Goal: Information Seeking & Learning: Learn about a topic

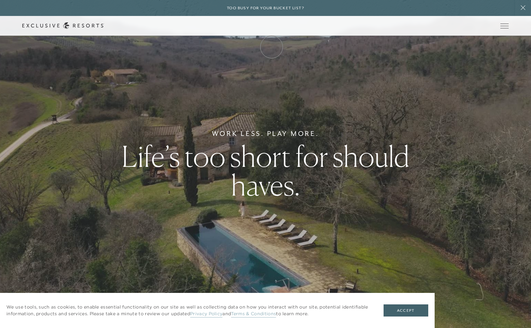
click at [0, 0] on link "Membership" at bounding box center [0, 0] width 0 height 0
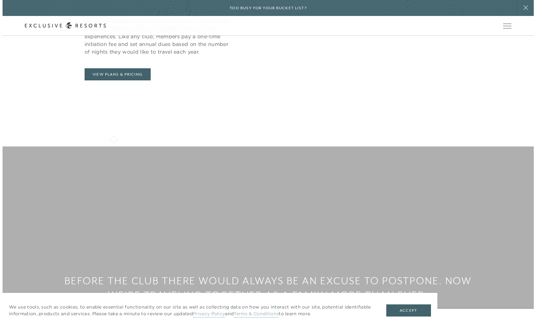
scroll to position [291, 0]
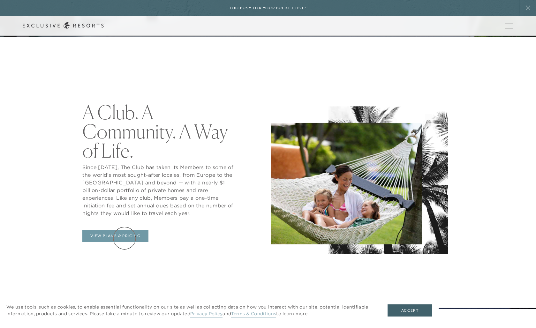
click at [125, 238] on link "View Plans & Pricing" at bounding box center [115, 236] width 66 height 12
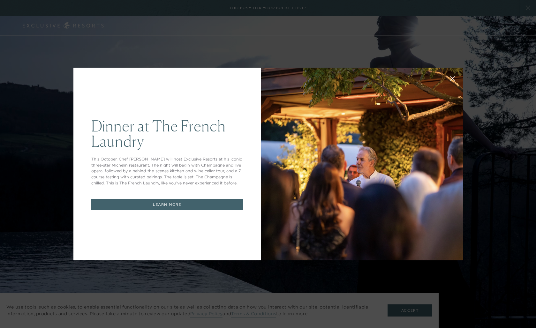
click at [450, 78] on icon at bounding box center [452, 78] width 5 height 5
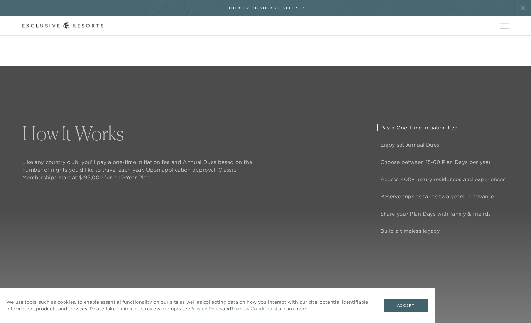
scroll to position [566, 0]
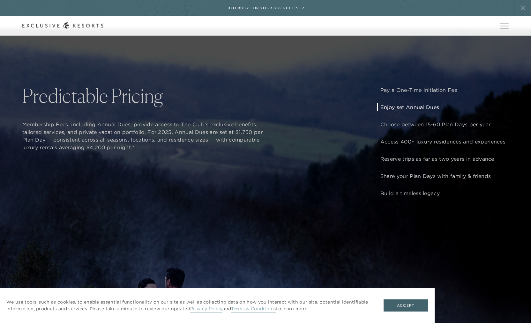
click at [397, 111] on p "Enjoy set Annual Dues" at bounding box center [443, 107] width 125 height 8
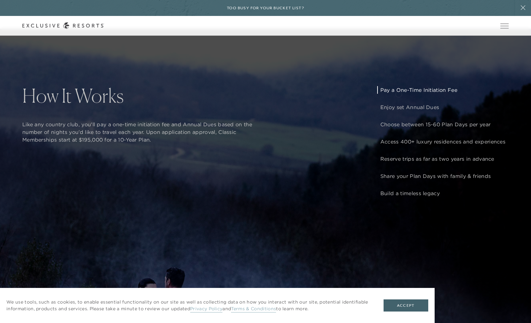
click at [398, 94] on p "Pay a One-Time Initiation Fee" at bounding box center [443, 90] width 125 height 8
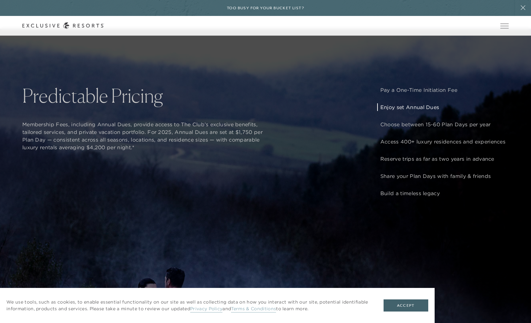
click at [412, 110] on p "Enjoy set Annual Dues" at bounding box center [443, 107] width 125 height 8
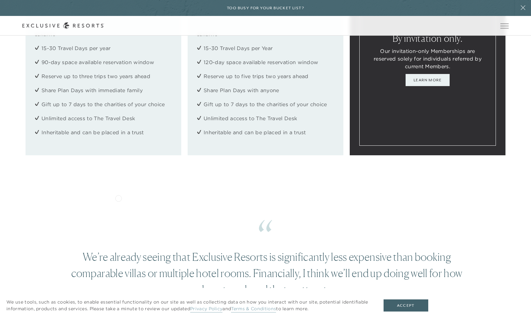
scroll to position [991, 0]
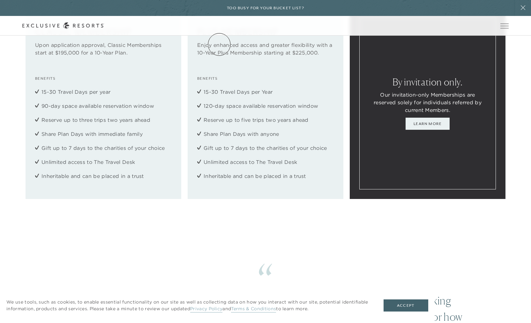
click at [0, 0] on link "The Collection" at bounding box center [0, 0] width 0 height 0
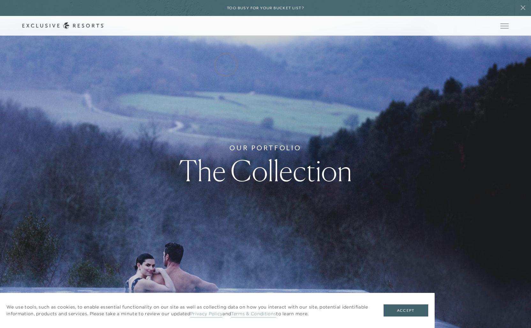
click at [0, 0] on link "Residence Collection" at bounding box center [0, 0] width 0 height 0
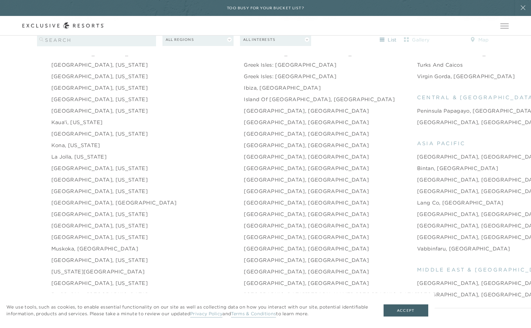
scroll to position [841, 0]
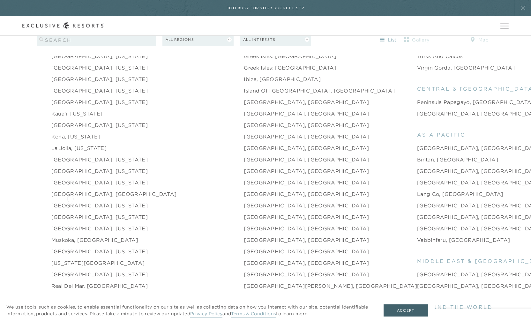
click at [70, 202] on link "[GEOGRAPHIC_DATA], [US_STATE]" at bounding box center [99, 206] width 96 height 8
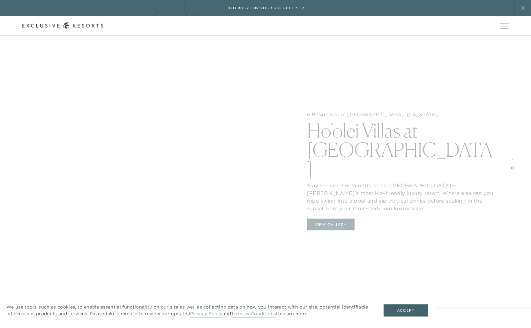
scroll to position [1083, 0]
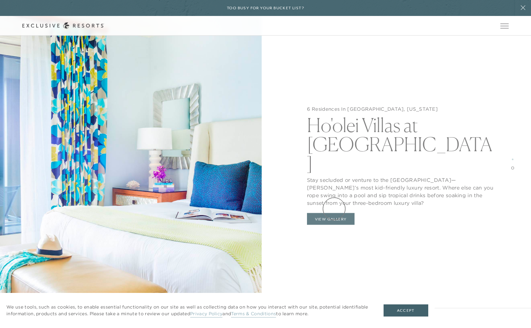
click at [334, 213] on button "View Gallery" at bounding box center [331, 219] width 48 height 12
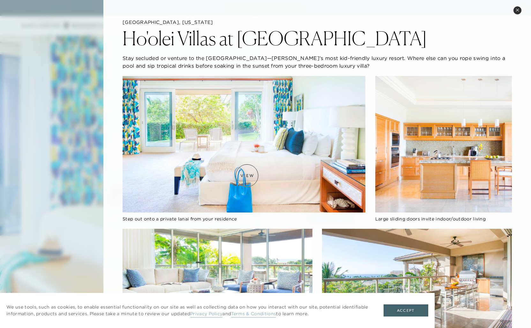
scroll to position [1096, 0]
click at [519, 8] on button "Close quickview" at bounding box center [518, 10] width 8 height 8
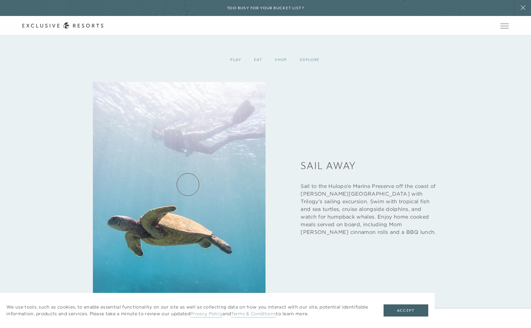
scroll to position [1832, 0]
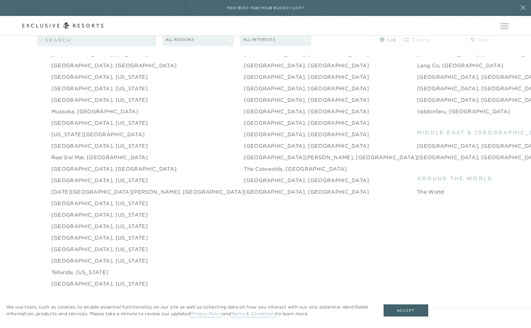
scroll to position [1017, 0]
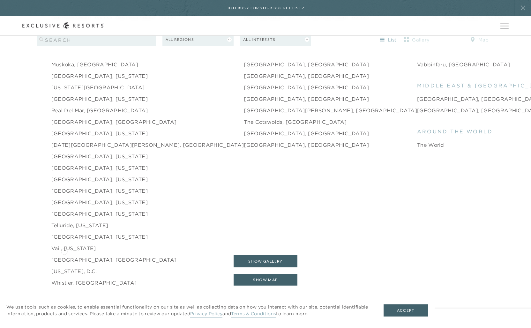
click at [64, 256] on link "[GEOGRAPHIC_DATA], [GEOGRAPHIC_DATA]" at bounding box center [113, 260] width 125 height 8
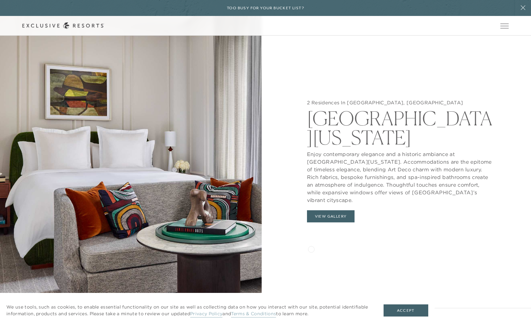
scroll to position [730, 0]
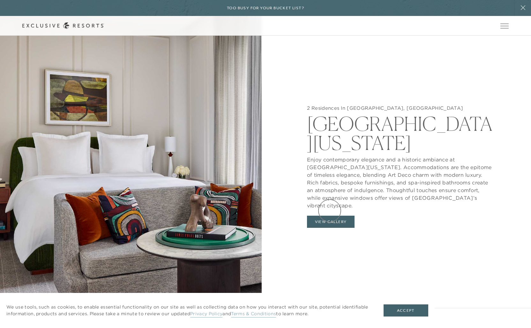
click at [330, 216] on button "View Gallery" at bounding box center [331, 222] width 48 height 12
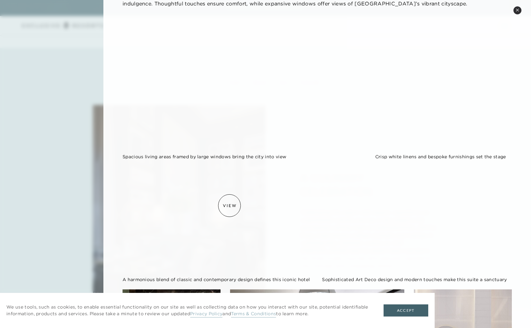
scroll to position [0, 0]
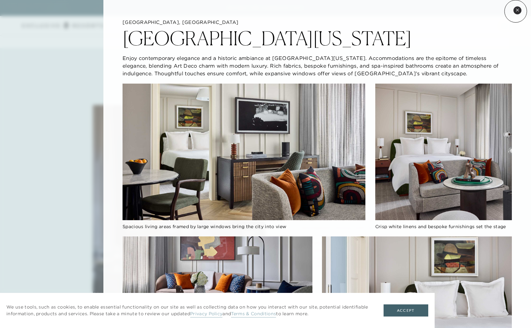
click at [516, 11] on icon at bounding box center [518, 10] width 4 height 4
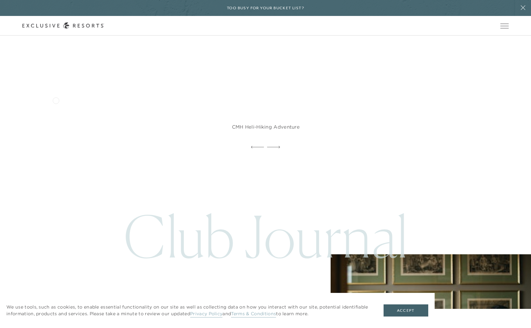
scroll to position [1677, 0]
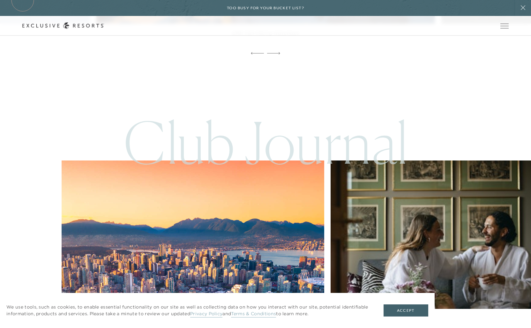
scroll to position [1017, 0]
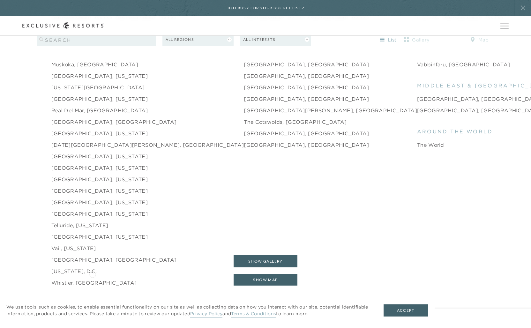
click at [93, 279] on link "Whistler, [GEOGRAPHIC_DATA]" at bounding box center [94, 283] width 86 height 8
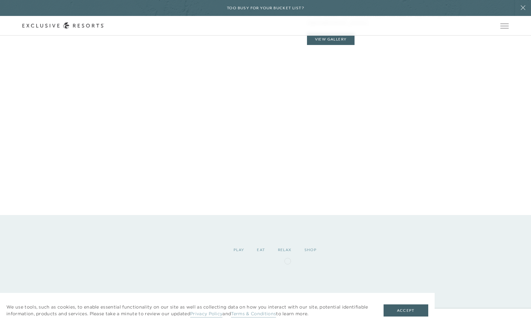
scroll to position [662, 0]
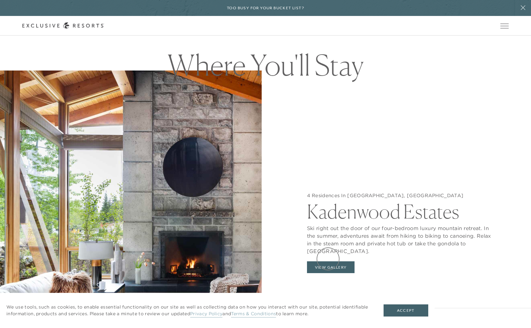
click at [329, 261] on button "View Gallery" at bounding box center [331, 267] width 48 height 12
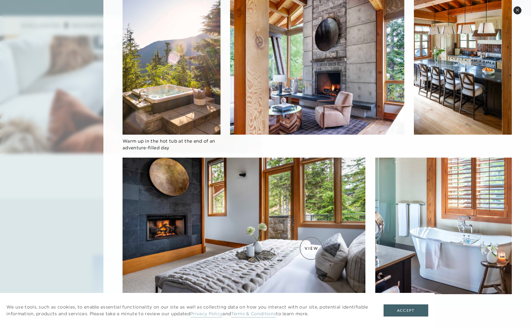
scroll to position [967, 0]
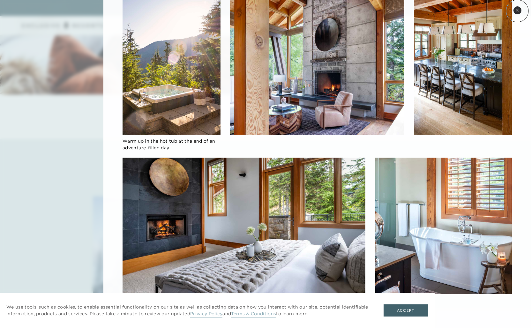
click at [518, 11] on icon at bounding box center [518, 10] width 4 height 4
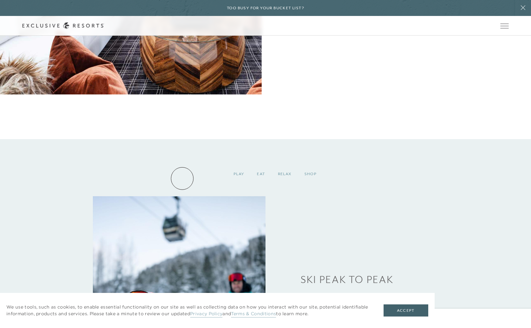
scroll to position [800, 0]
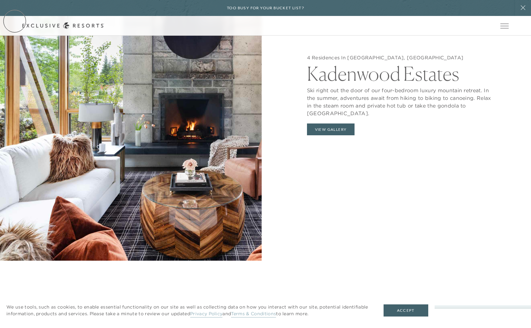
scroll to position [1017, 0]
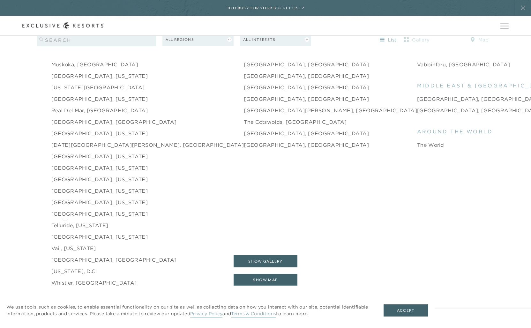
click at [65, 222] on link "Telluride, [US_STATE]" at bounding box center [79, 226] width 57 height 8
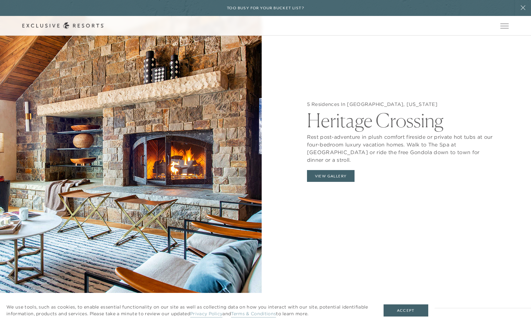
scroll to position [786, 0]
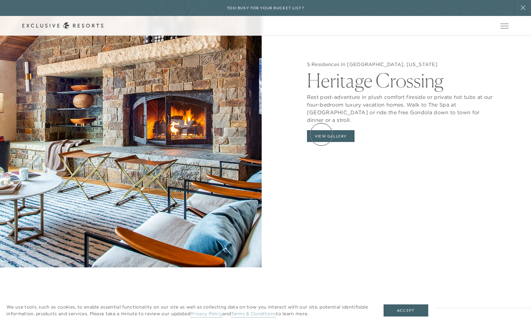
click at [322, 134] on button "View Gallery" at bounding box center [331, 136] width 48 height 12
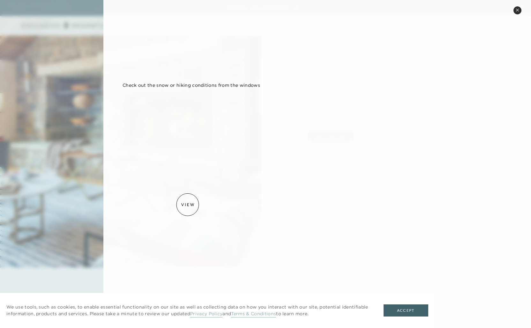
scroll to position [312, 0]
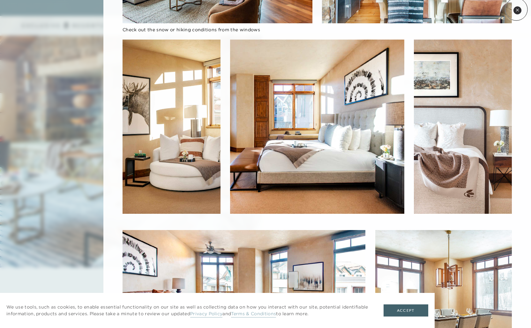
click at [517, 10] on icon at bounding box center [518, 10] width 4 height 4
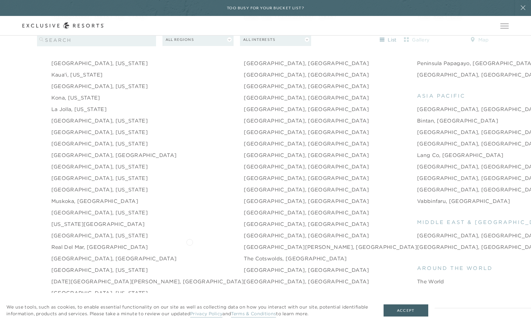
scroll to position [852, 0]
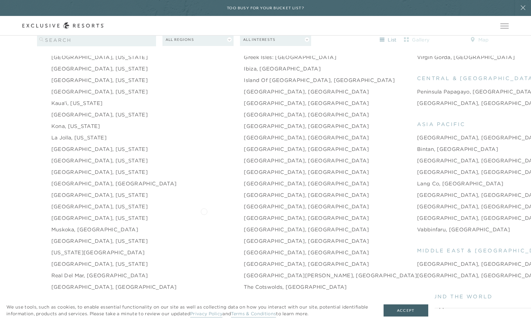
click at [244, 214] on link "[GEOGRAPHIC_DATA], [GEOGRAPHIC_DATA]" at bounding box center [306, 218] width 125 height 8
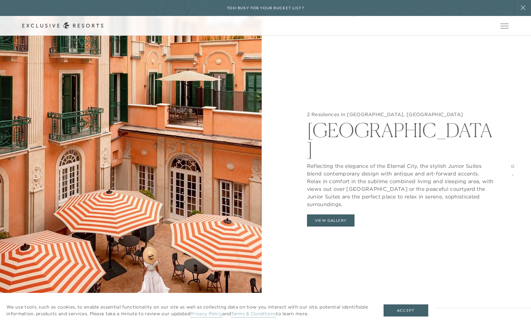
scroll to position [790, 0]
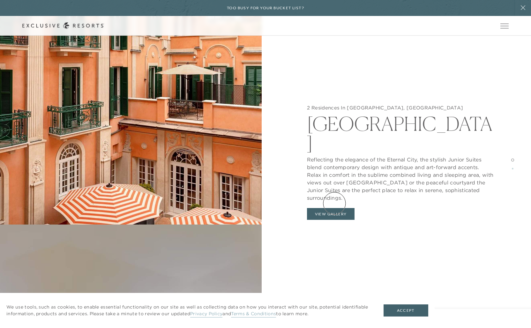
click at [335, 208] on button "View Gallery" at bounding box center [331, 214] width 48 height 12
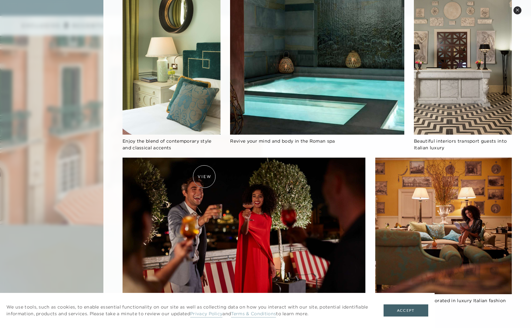
scroll to position [873, 0]
click at [519, 11] on icon at bounding box center [518, 10] width 4 height 4
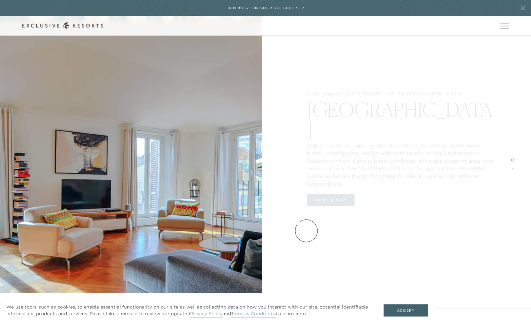
scroll to position [1110, 0]
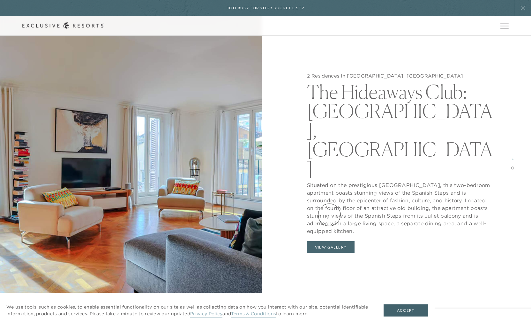
click at [329, 241] on button "View Gallery" at bounding box center [331, 247] width 48 height 12
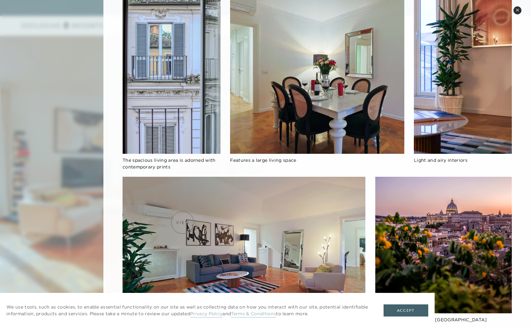
scroll to position [1262, 0]
click at [517, 12] on button "Close quickview" at bounding box center [518, 10] width 8 height 8
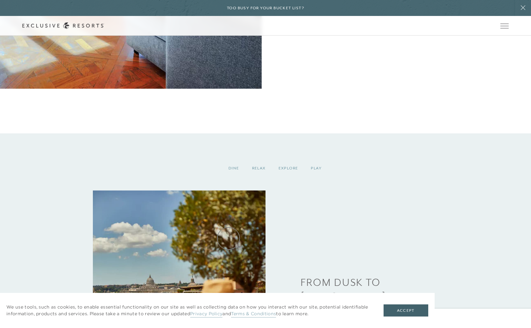
scroll to position [1706, 0]
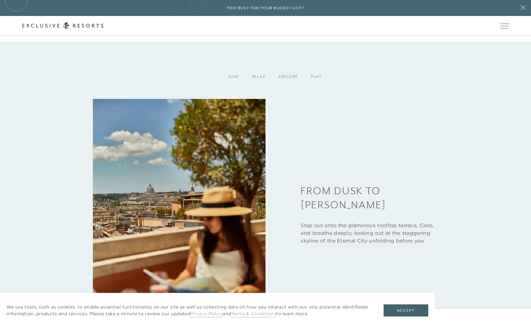
scroll to position [852, 0]
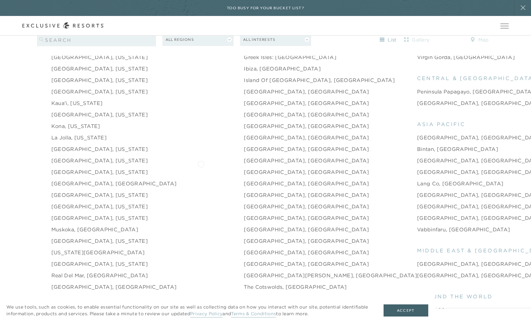
click at [244, 168] on link "[GEOGRAPHIC_DATA], [GEOGRAPHIC_DATA]" at bounding box center [306, 172] width 125 height 8
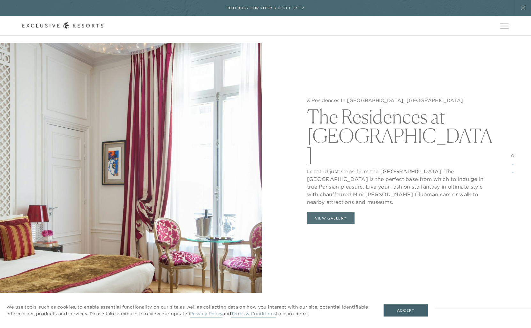
scroll to position [979, 0]
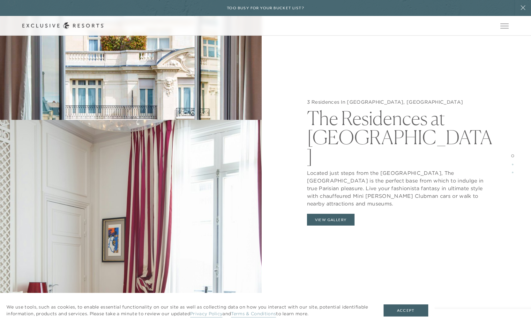
scroll to position [852, 0]
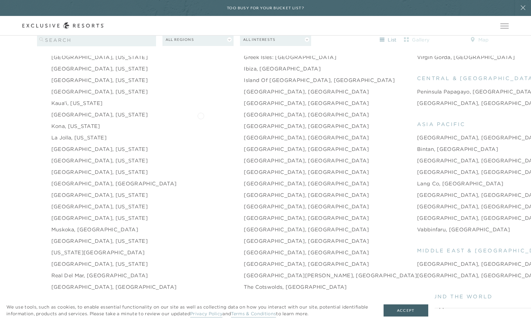
click at [244, 122] on link "[GEOGRAPHIC_DATA], [GEOGRAPHIC_DATA]" at bounding box center [306, 126] width 125 height 8
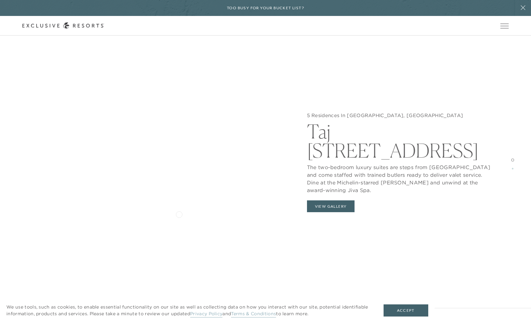
scroll to position [605, 0]
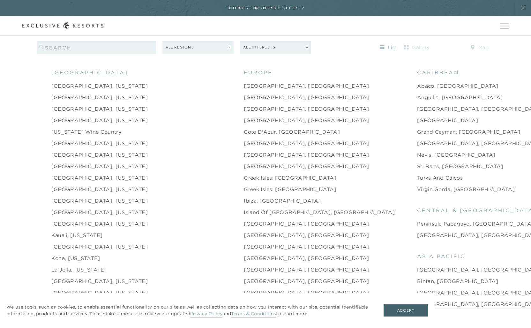
scroll to position [718, 0]
click at [244, 95] on link "[GEOGRAPHIC_DATA], [GEOGRAPHIC_DATA]" at bounding box center [306, 99] width 125 height 8
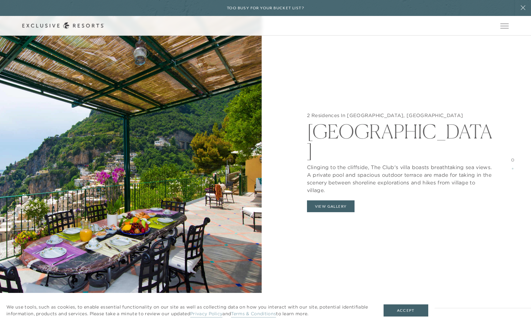
scroll to position [774, 0]
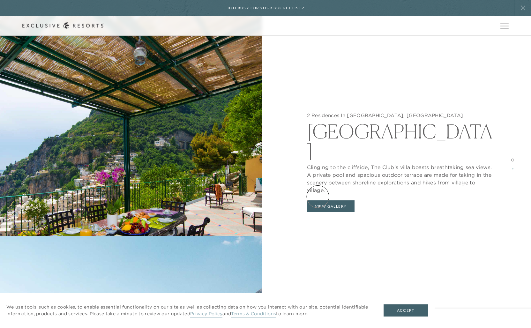
click at [318, 201] on button "View Gallery" at bounding box center [331, 207] width 48 height 12
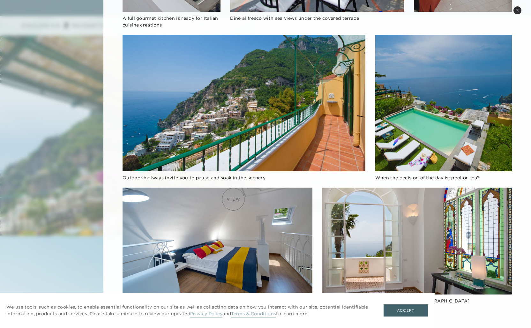
scroll to position [915, 0]
click at [519, 10] on button "Close quickview" at bounding box center [518, 10] width 8 height 8
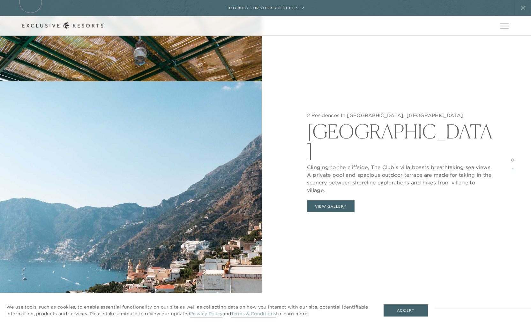
scroll to position [718, 0]
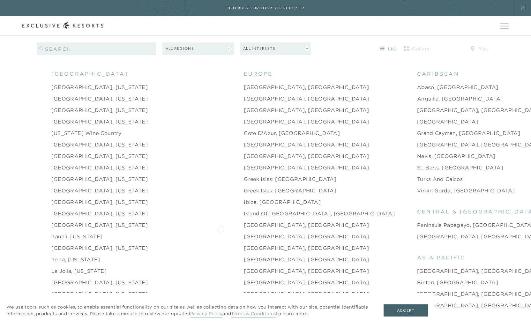
click at [244, 233] on link "[GEOGRAPHIC_DATA], [GEOGRAPHIC_DATA]" at bounding box center [306, 237] width 125 height 8
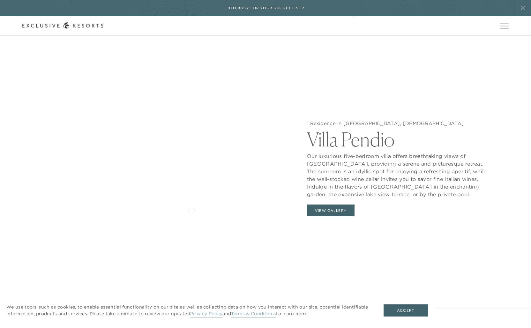
scroll to position [740, 0]
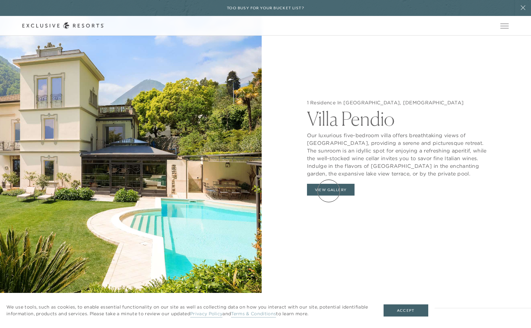
click at [329, 191] on button "View Gallery" at bounding box center [331, 190] width 48 height 12
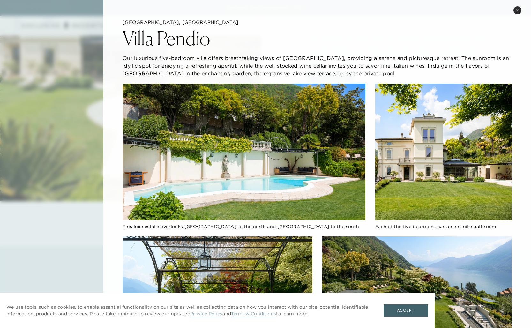
scroll to position [608, 0]
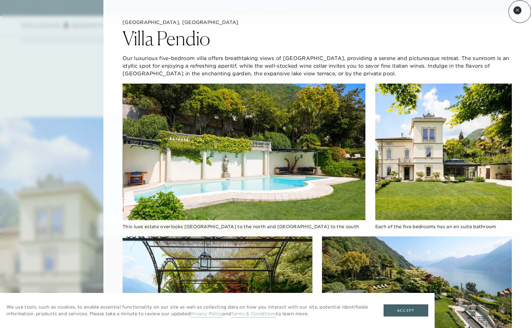
click at [520, 11] on button "Close quickview" at bounding box center [518, 10] width 8 height 8
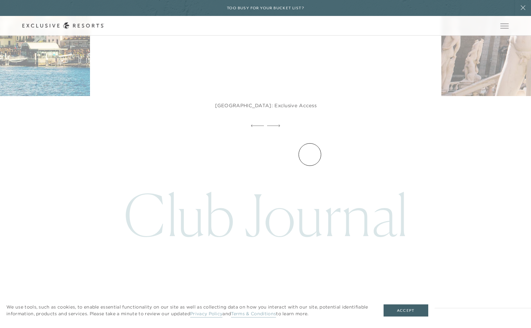
scroll to position [1753, 0]
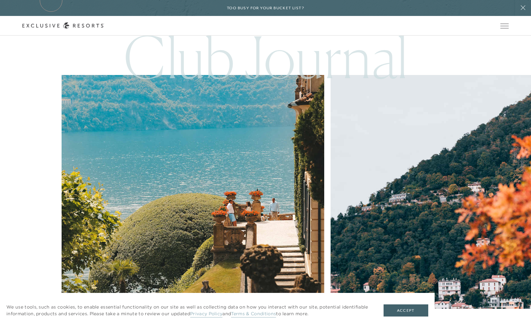
scroll to position [718, 0]
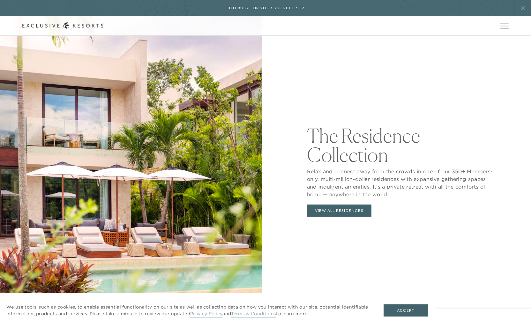
scroll to position [550, 0]
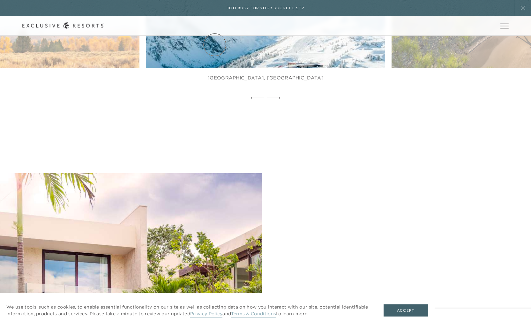
click at [0, 0] on link "The Collection" at bounding box center [0, 0] width 0 height 0
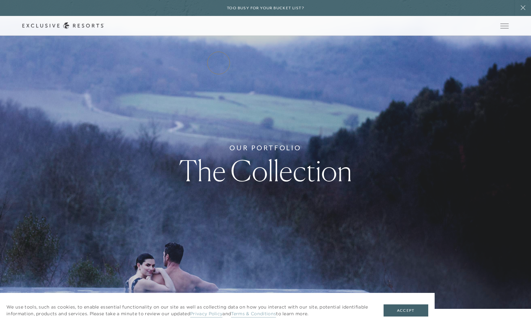
click at [0, 0] on link "Residence Collection" at bounding box center [0, 0] width 0 height 0
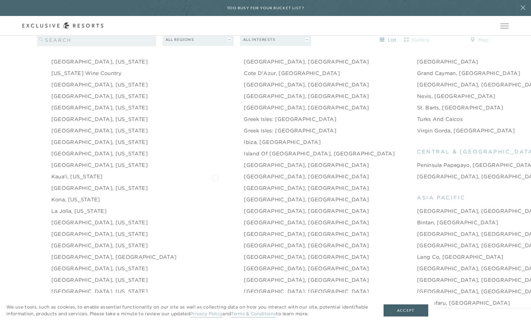
scroll to position [769, 0]
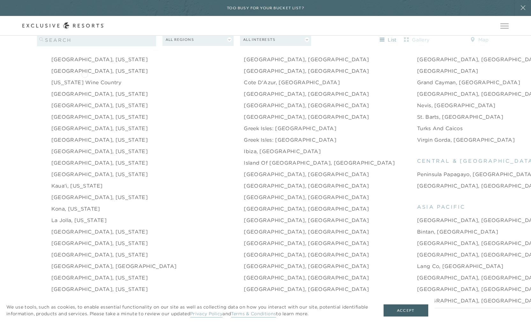
click at [85, 79] on link "[US_STATE] Wine Country" at bounding box center [86, 83] width 70 height 8
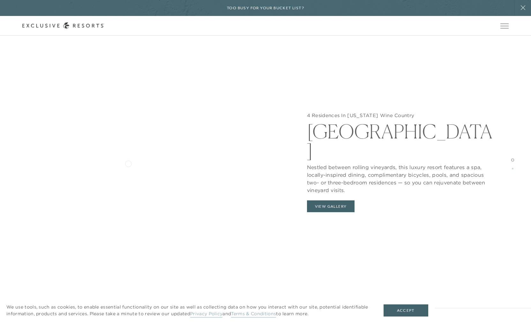
scroll to position [705, 0]
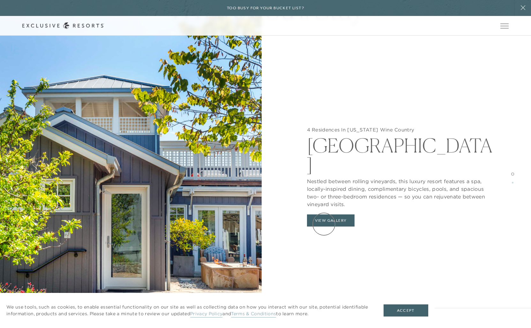
click at [324, 224] on button "View Gallery" at bounding box center [331, 221] width 48 height 12
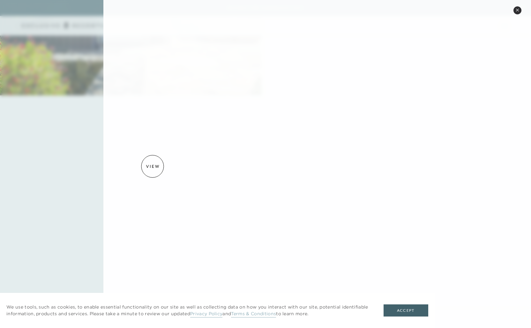
scroll to position [1070, 0]
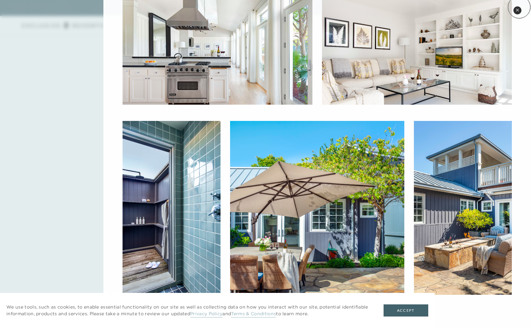
click at [519, 8] on button "Close quickview" at bounding box center [518, 10] width 8 height 8
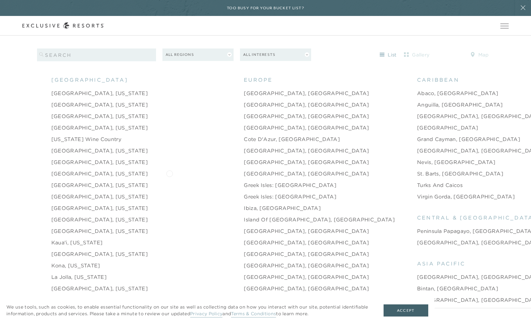
scroll to position [699, 0]
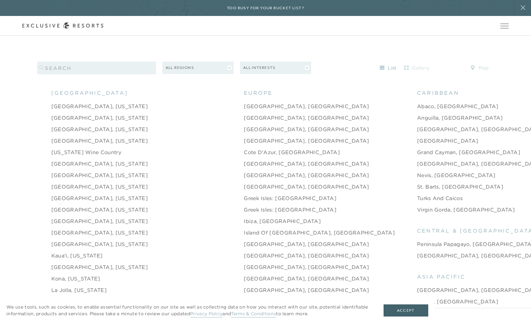
click at [60, 206] on link "[GEOGRAPHIC_DATA], [US_STATE]" at bounding box center [99, 210] width 96 height 8
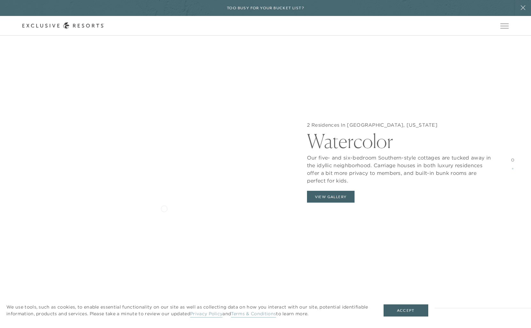
scroll to position [746, 0]
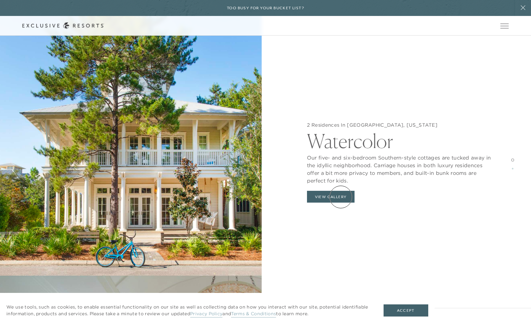
click at [341, 197] on button "View Gallery" at bounding box center [331, 197] width 48 height 12
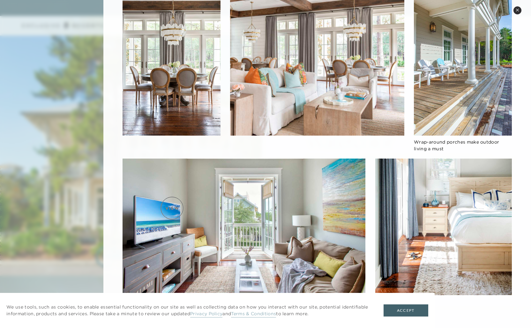
scroll to position [961, 0]
click at [518, 10] on icon at bounding box center [518, 10] width 4 height 4
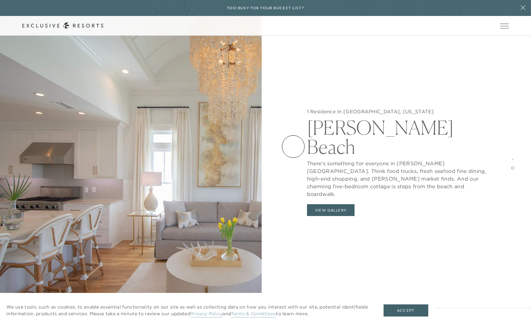
scroll to position [1261, 0]
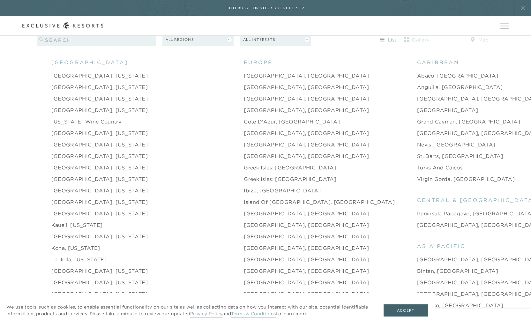
scroll to position [754, 0]
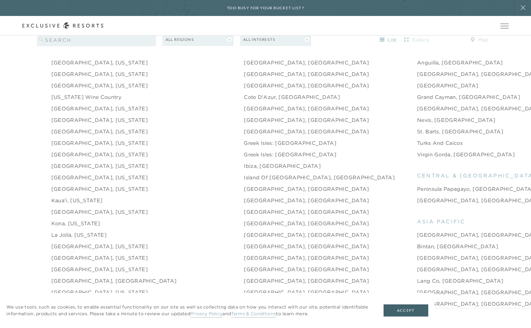
click at [72, 254] on link "[GEOGRAPHIC_DATA], [US_STATE]" at bounding box center [99, 258] width 96 height 8
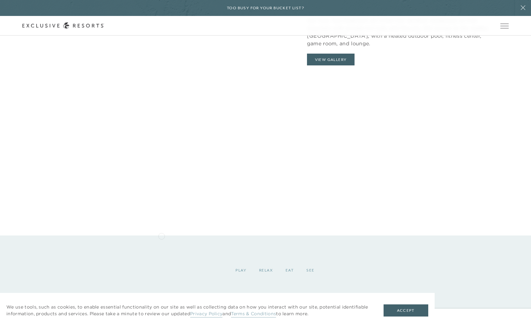
scroll to position [718, 0]
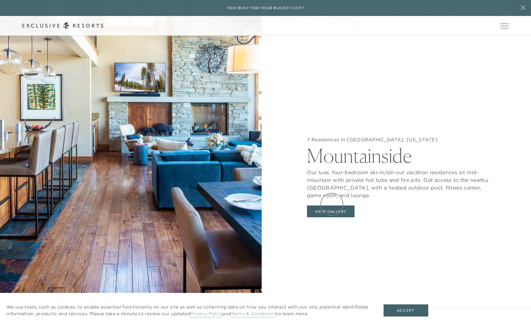
click at [332, 206] on button "View Gallery" at bounding box center [331, 212] width 48 height 12
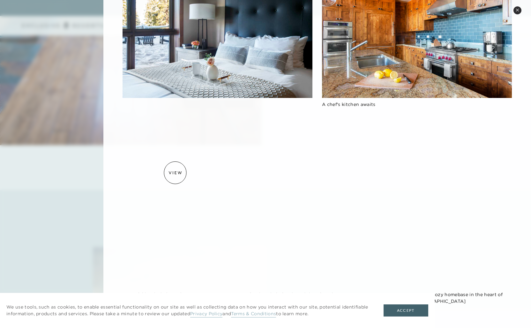
scroll to position [973, 0]
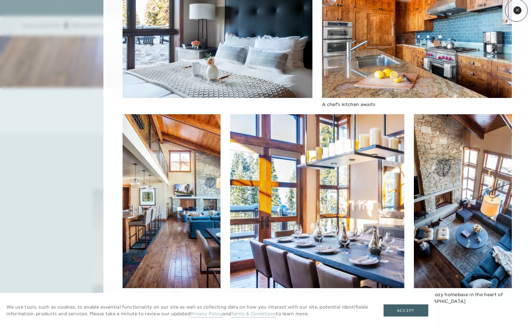
click at [517, 10] on icon at bounding box center [518, 10] width 4 height 4
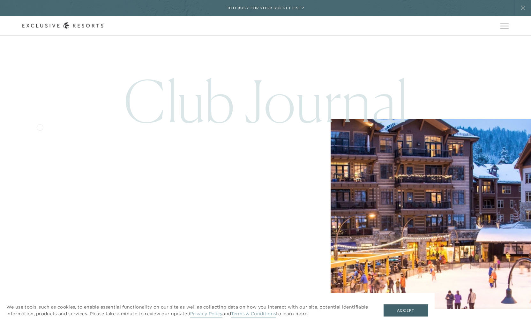
scroll to position [1652, 0]
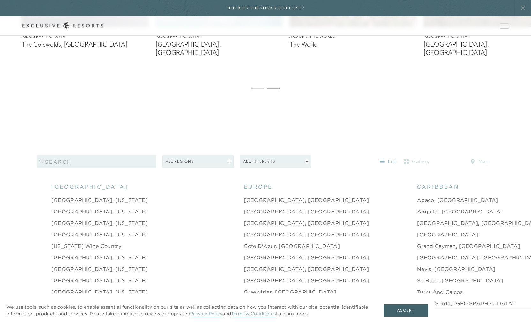
scroll to position [667, 0]
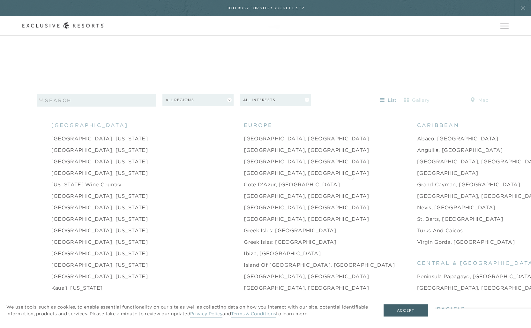
click at [417, 181] on link "Grand Cayman, [GEOGRAPHIC_DATA]" at bounding box center [468, 185] width 103 height 8
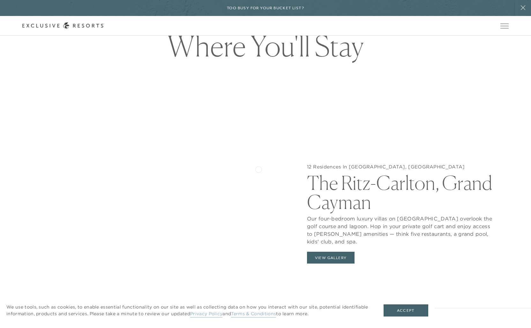
scroll to position [717, 0]
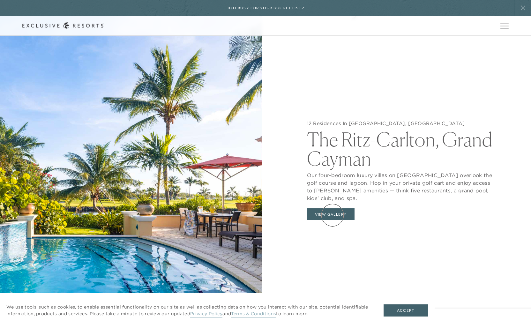
click at [333, 215] on button "View Gallery" at bounding box center [331, 214] width 48 height 12
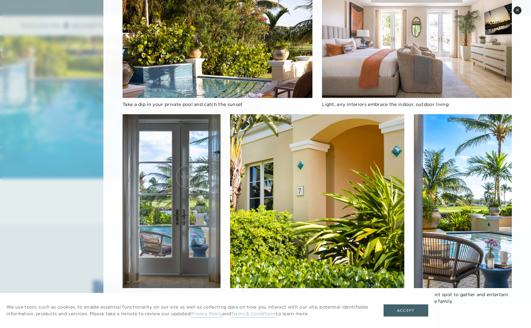
scroll to position [1041, 0]
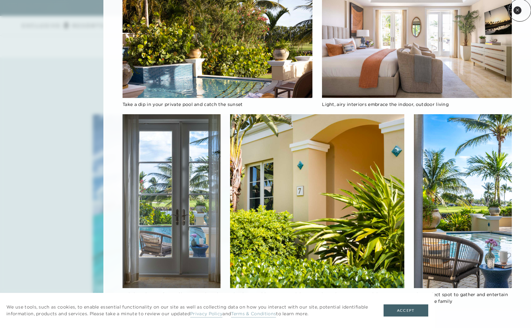
click at [520, 10] on button "Close quickview" at bounding box center [518, 10] width 8 height 8
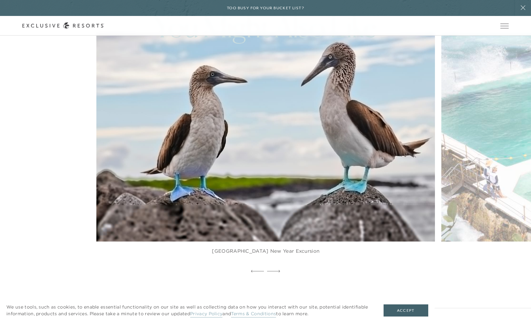
scroll to position [1342, 0]
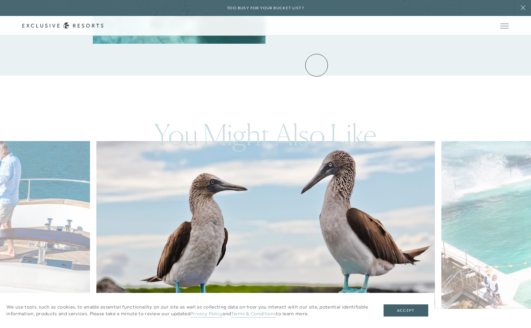
click at [0, 0] on link "Experience Collection" at bounding box center [0, 0] width 0 height 0
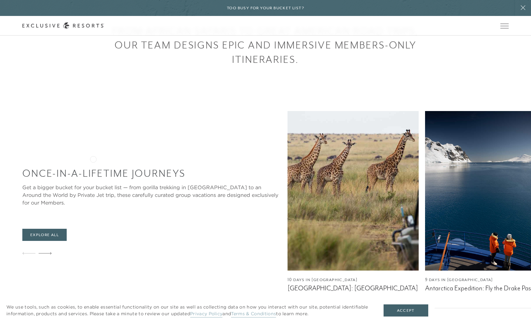
scroll to position [392, 0]
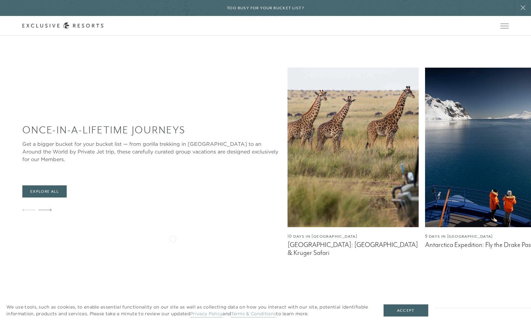
click at [288, 238] on figcaption "10 Days in [GEOGRAPHIC_DATA]" at bounding box center [353, 237] width 131 height 6
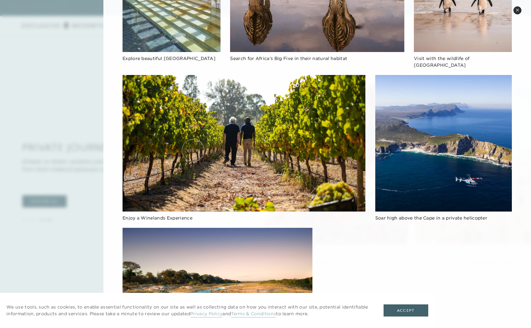
scroll to position [682, 0]
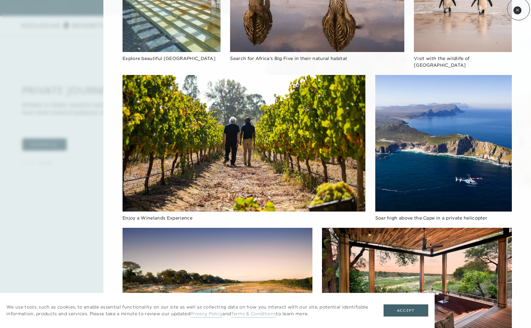
click at [519, 9] on icon at bounding box center [517, 10] width 3 height 3
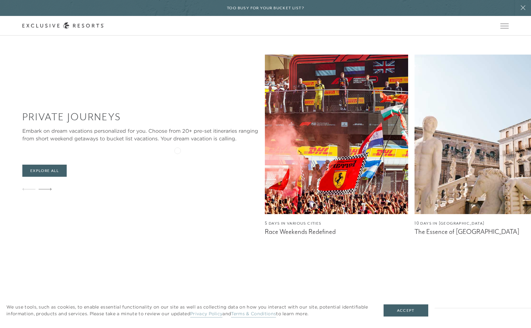
scroll to position [643, 0]
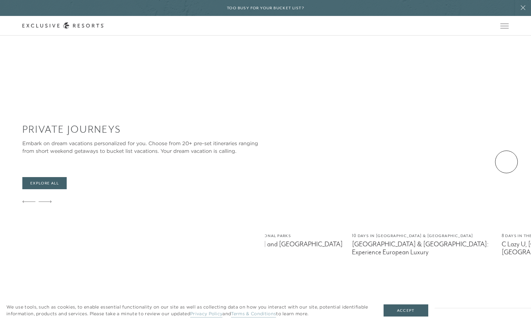
click at [142, 157] on div "Private Journeys Embark on dream vacations personalized for you. Choose from 20…" at bounding box center [276, 165] width 509 height 197
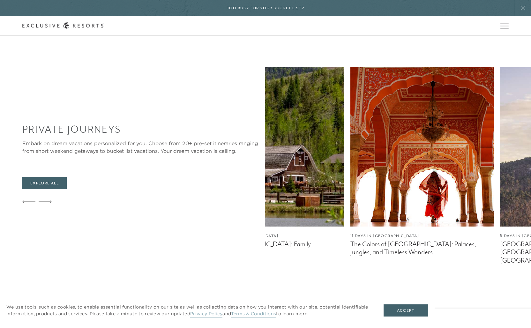
click at [351, 138] on img at bounding box center [422, 147] width 143 height 160
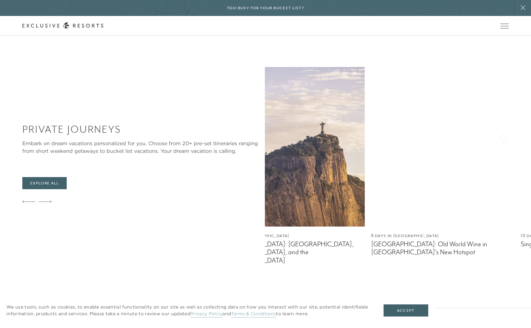
click at [371, 134] on img at bounding box center [442, 147] width 143 height 160
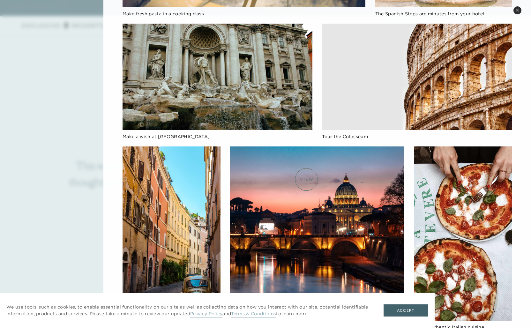
scroll to position [889, 0]
click at [518, 10] on icon at bounding box center [518, 10] width 4 height 4
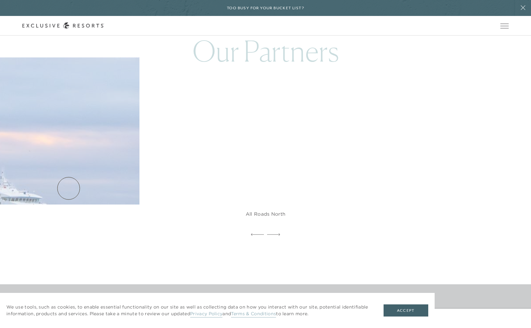
scroll to position [1869, 0]
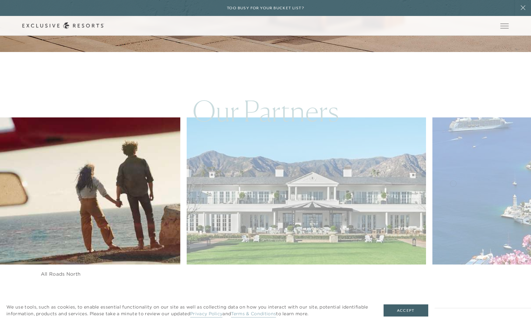
click at [241, 179] on img at bounding box center [314, 191] width 263 height 162
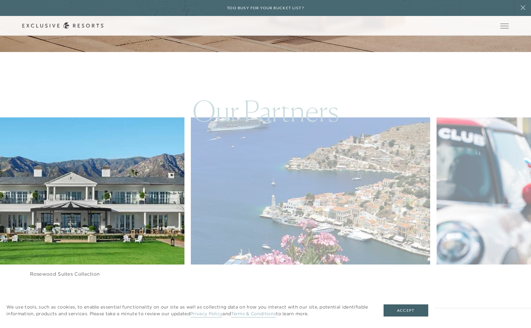
click at [230, 182] on img at bounding box center [318, 191] width 263 height 162
